Goal: Information Seeking & Learning: Compare options

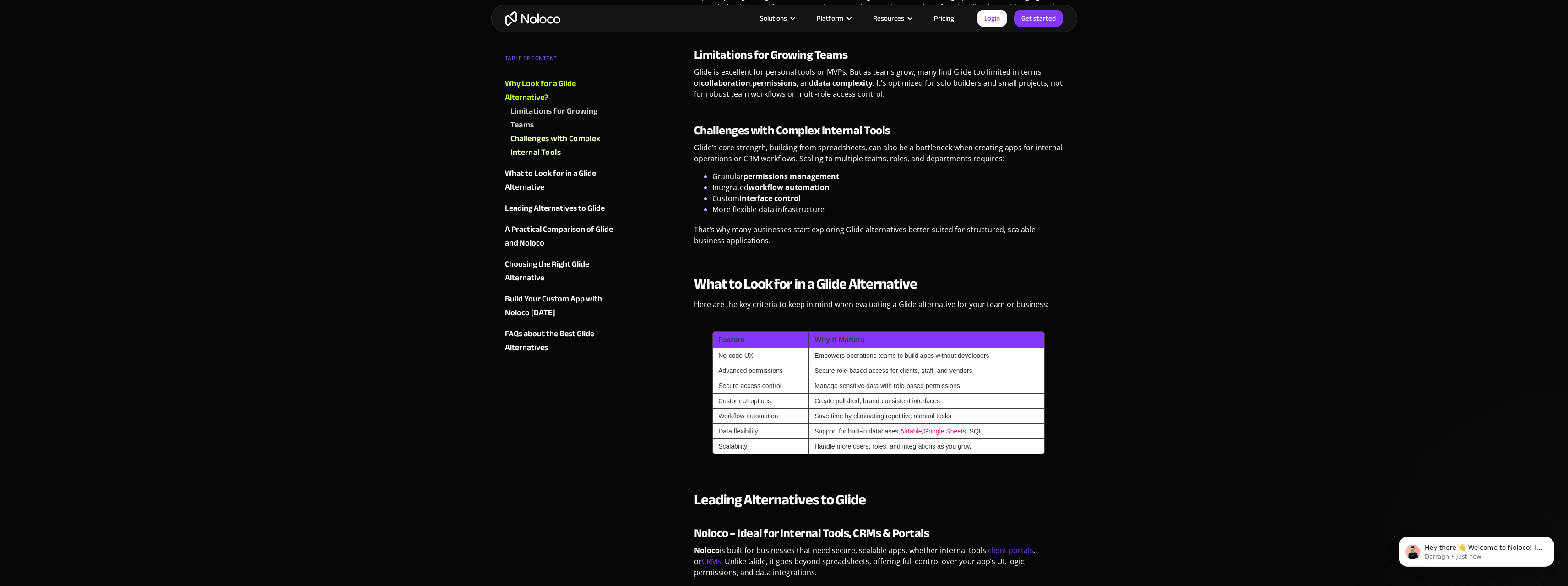
scroll to position [596, 0]
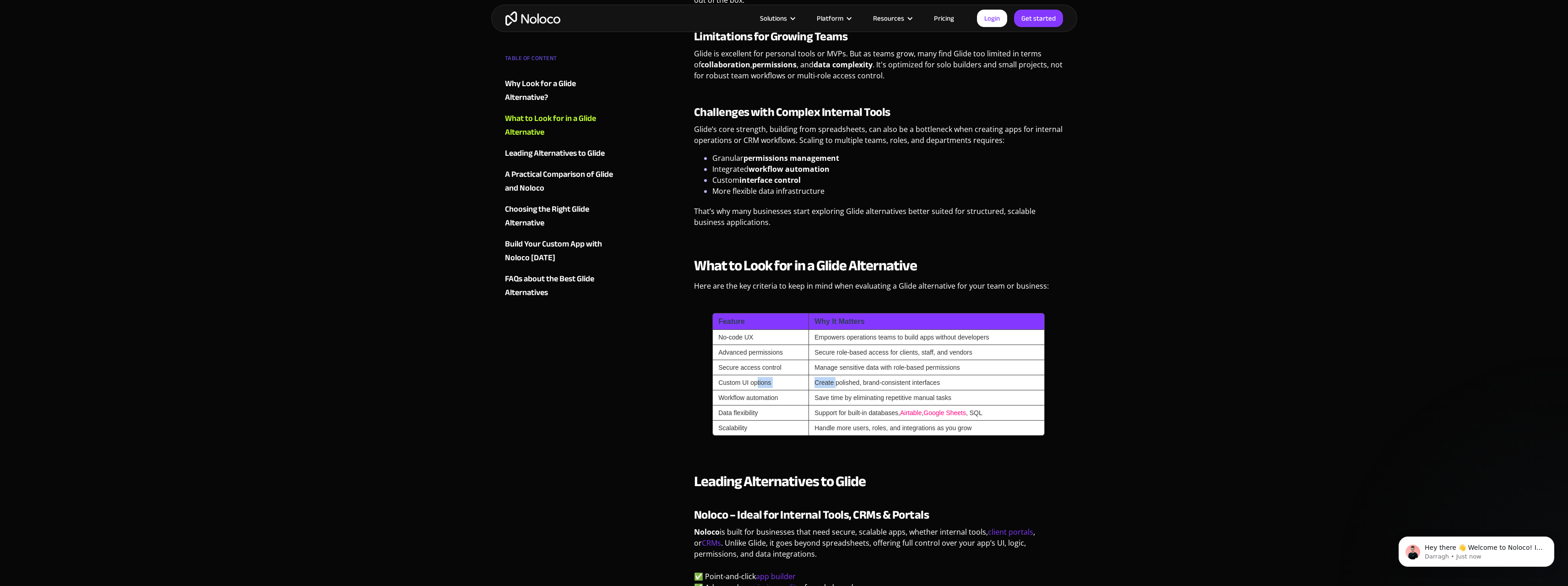
drag, startPoint x: 758, startPoint y: 389, endPoint x: 835, endPoint y: 384, distance: 77.2
click at [835, 384] on tr "Custom UI options Create polished, brand-consistent interfaces" at bounding box center [878, 383] width 332 height 15
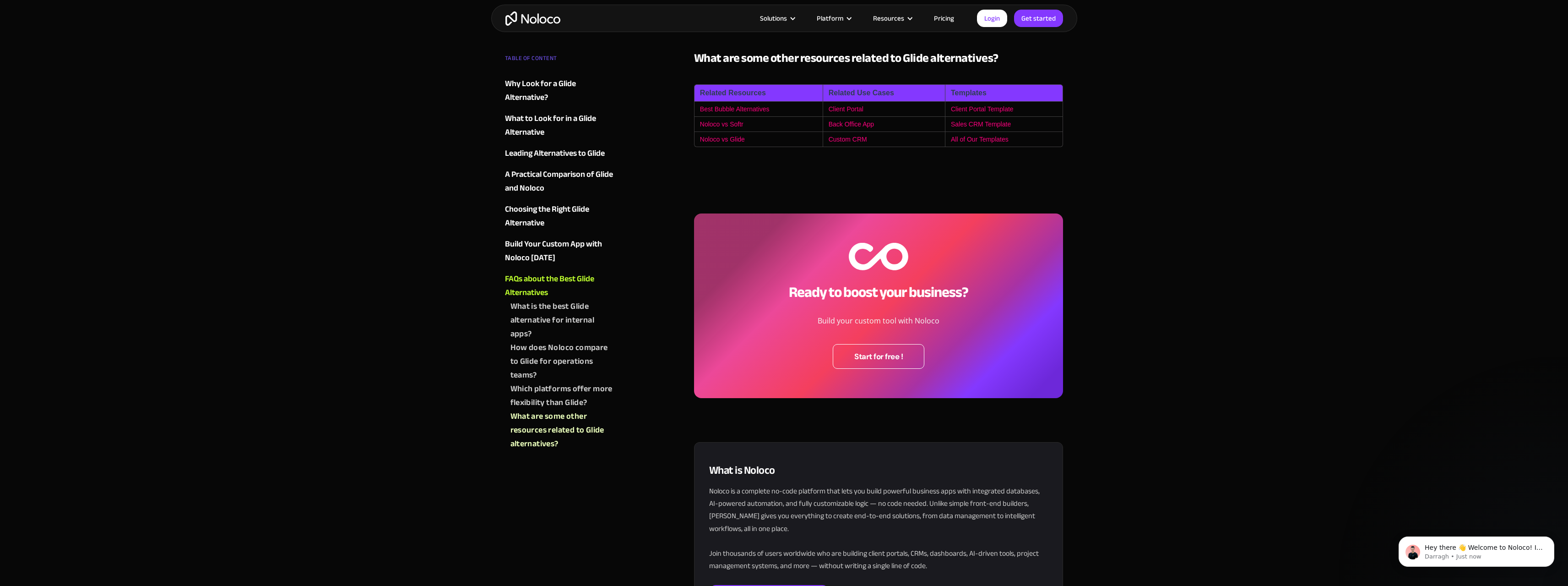
scroll to position [2749, 0]
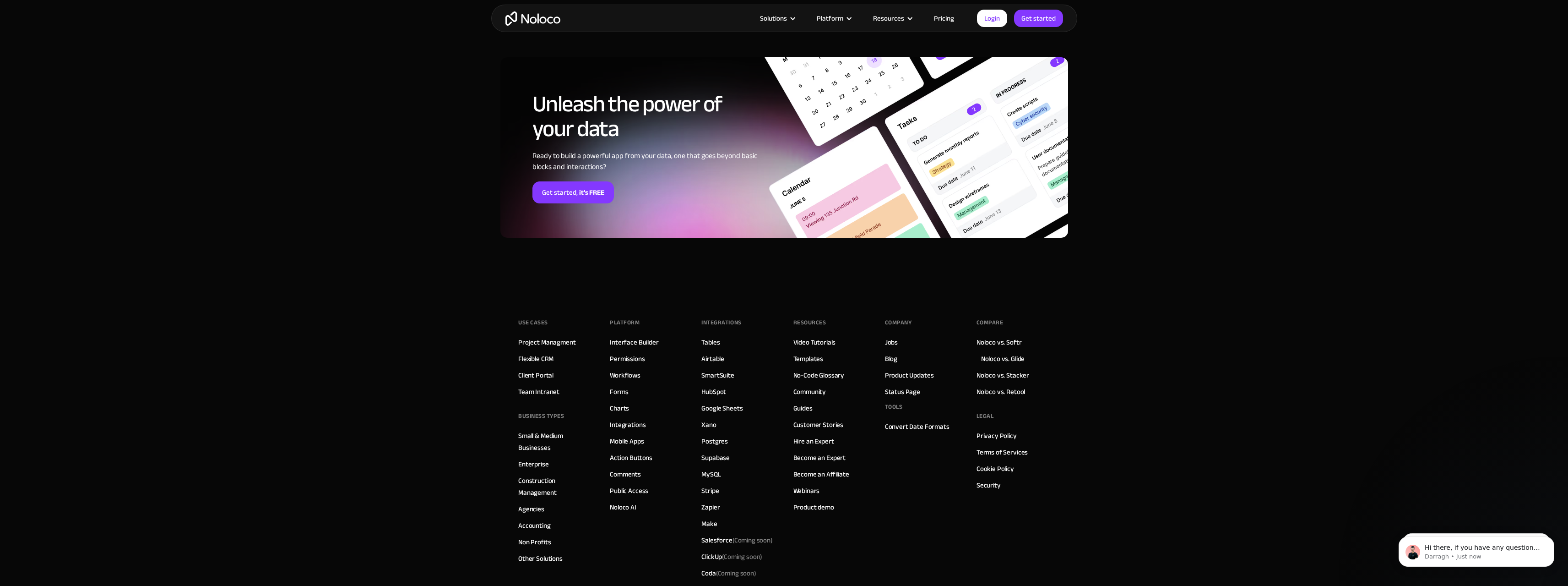
scroll to position [2486, 0]
